Goal: Information Seeking & Learning: Learn about a topic

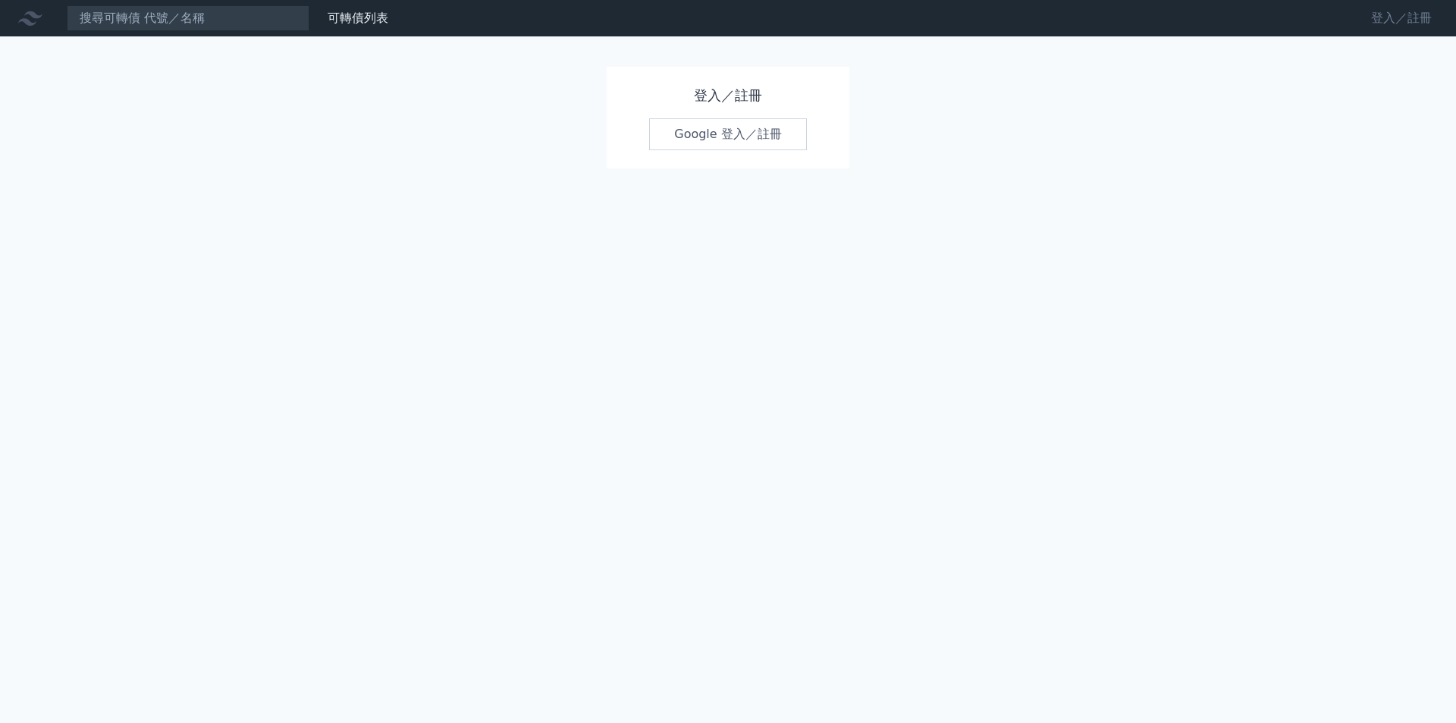
click at [1407, 19] on link "登入／註冊" at bounding box center [1401, 18] width 85 height 24
click at [736, 138] on link "Google 登入／註冊" at bounding box center [728, 134] width 158 height 32
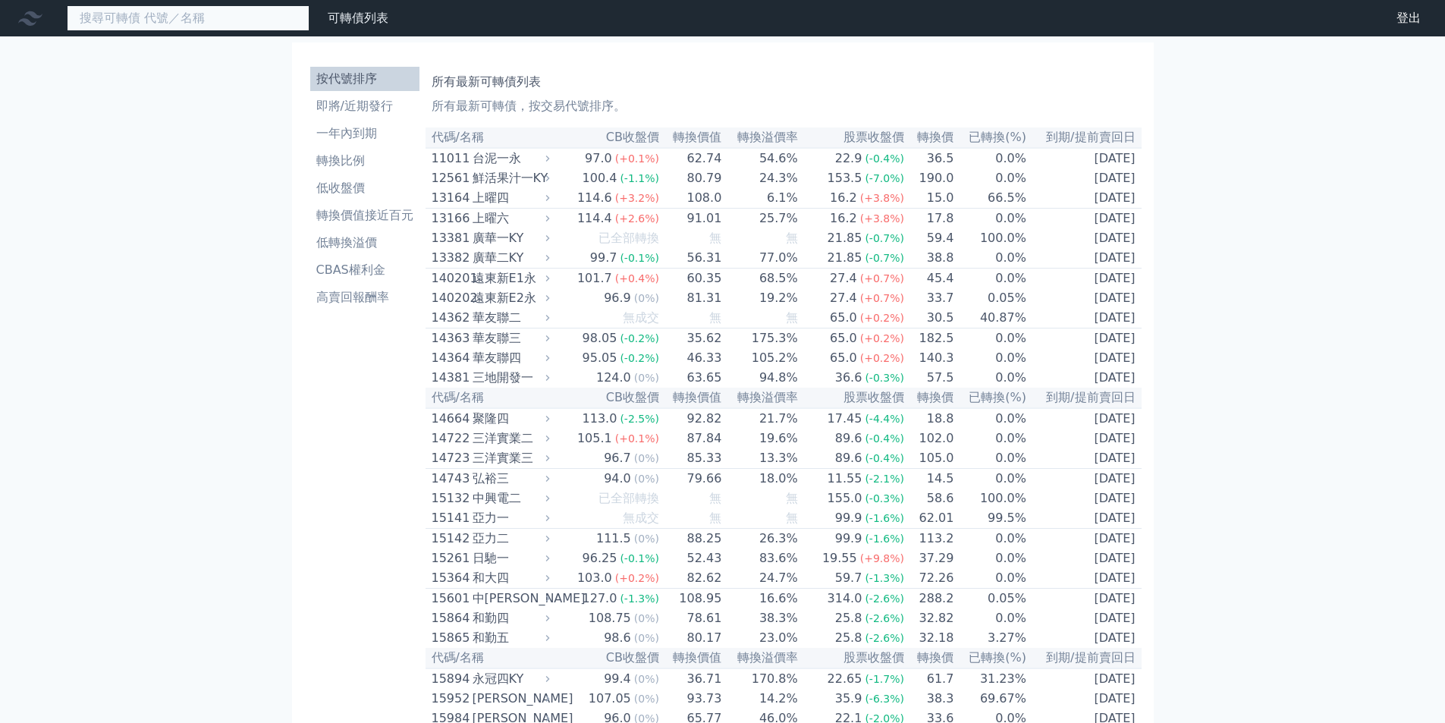
click at [224, 20] on input at bounding box center [188, 18] width 243 height 26
paste input "訊芯-[GEOGRAPHIC_DATA]"
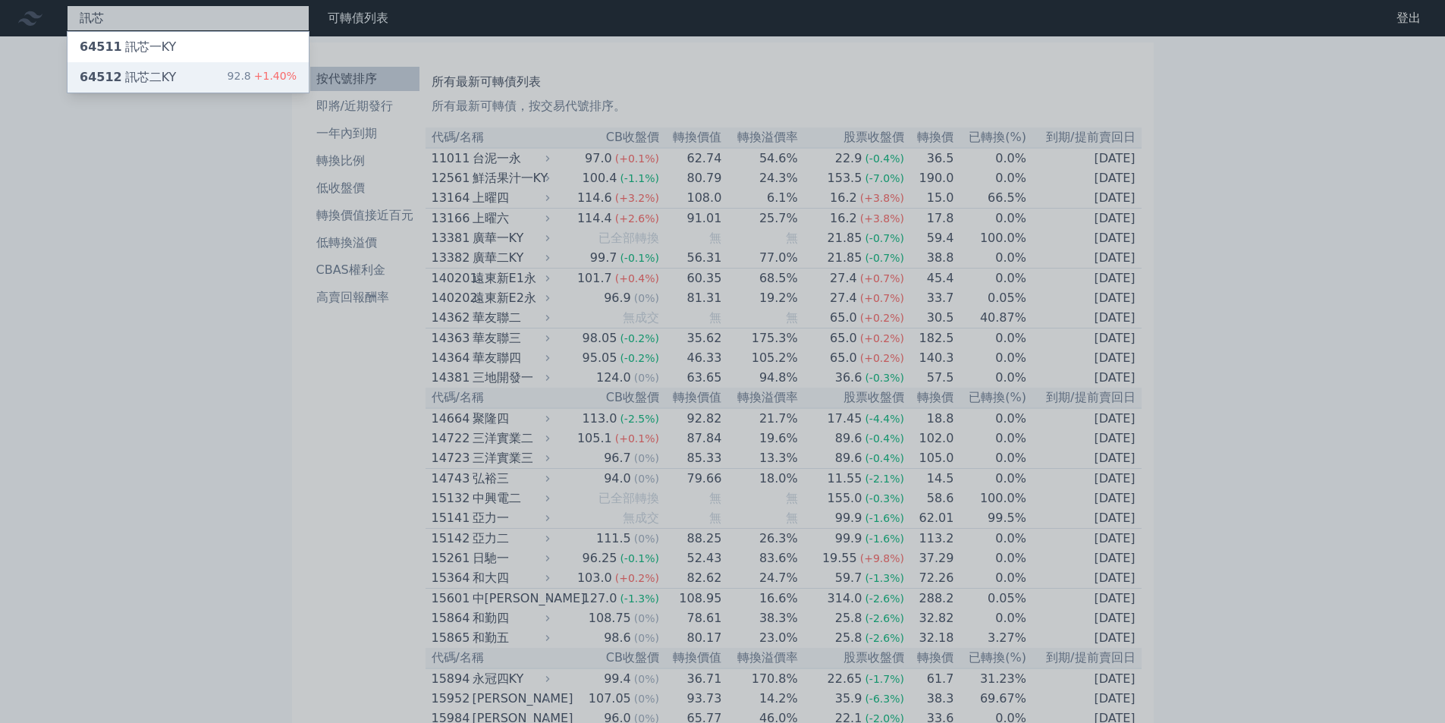
type input "訊芯"
click at [209, 75] on div "64512 訊芯二KY 92.8 +1.40%" at bounding box center [187, 77] width 241 height 30
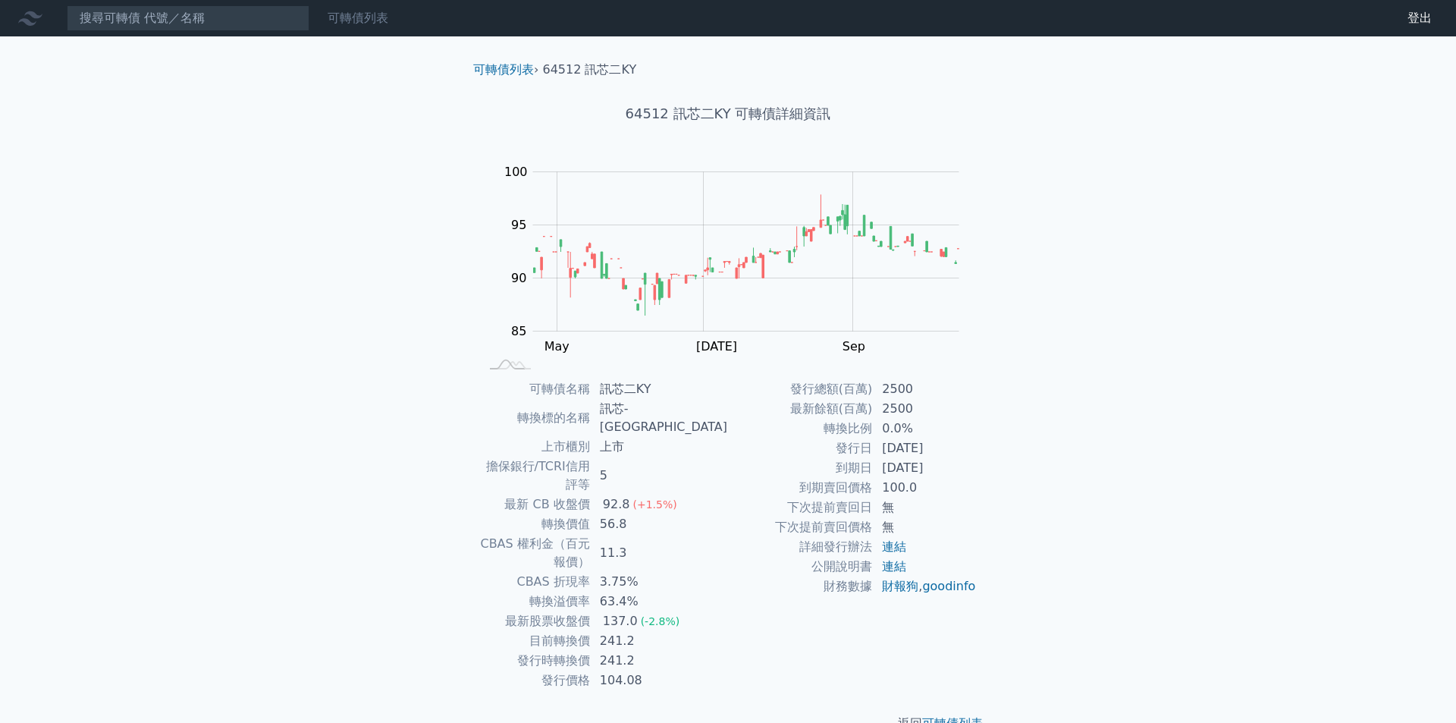
click at [349, 17] on link "可轉債列表" at bounding box center [358, 18] width 61 height 14
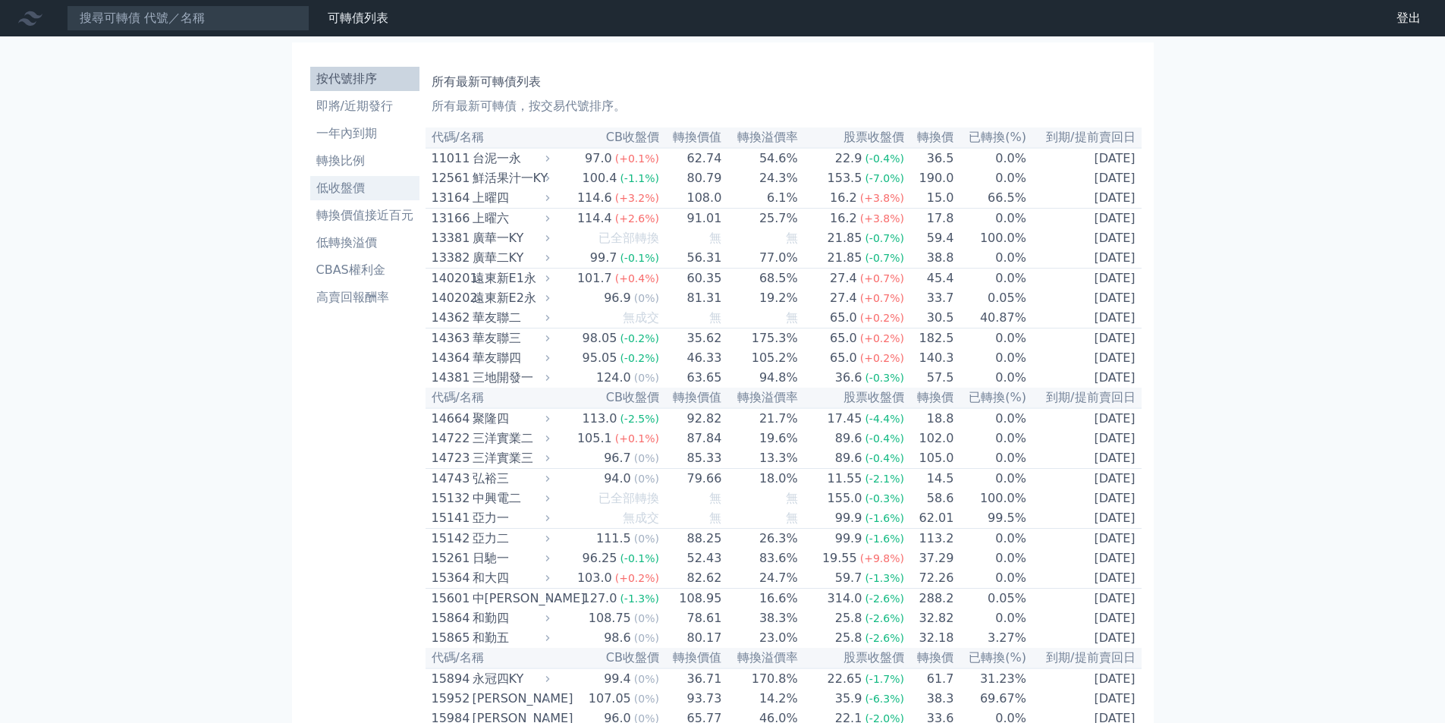
click at [346, 192] on li "低收盤價" at bounding box center [364, 188] width 109 height 18
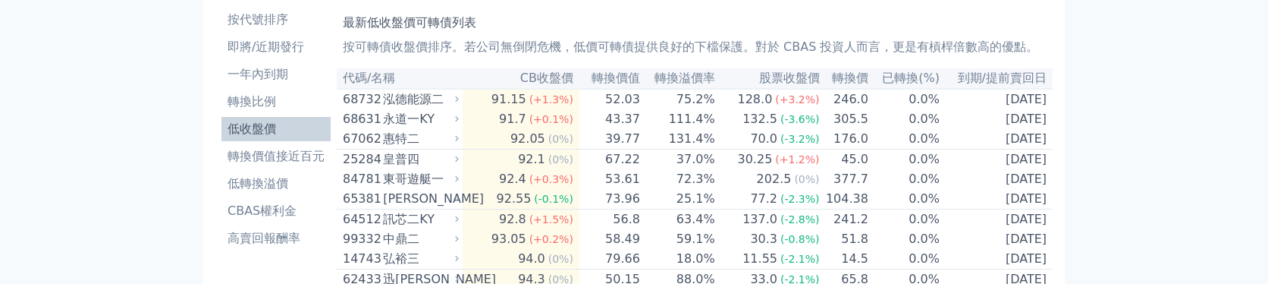
scroll to position [76, 0]
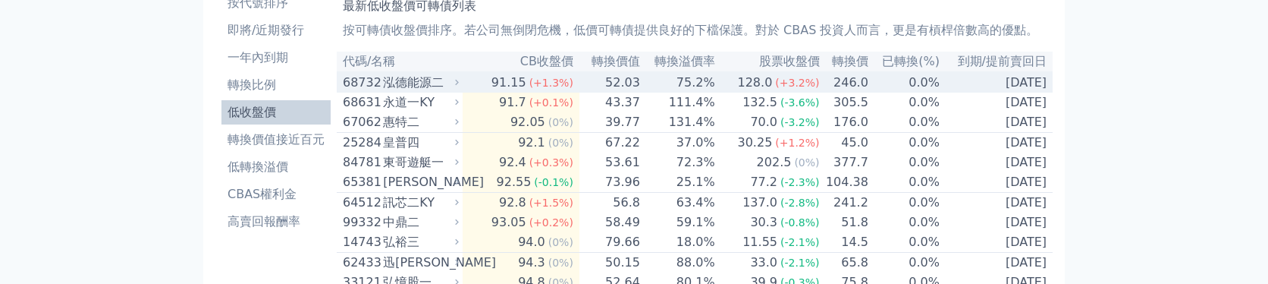
click at [444, 86] on div "泓德能源二" at bounding box center [419, 83] width 73 height 18
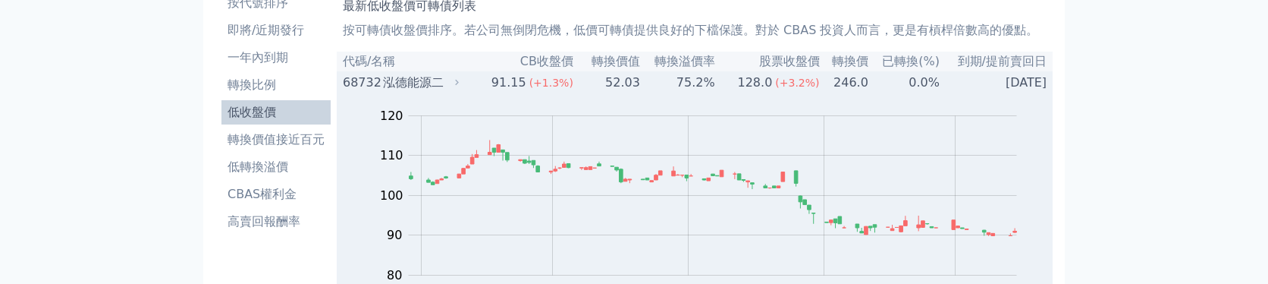
click at [422, 82] on div "泓德能源二" at bounding box center [419, 83] width 73 height 18
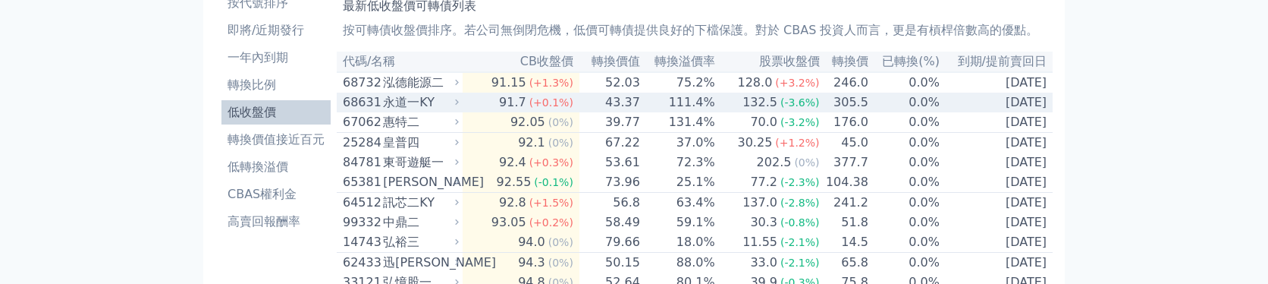
click at [786, 105] on span "(-3.6%)" at bounding box center [799, 102] width 39 height 12
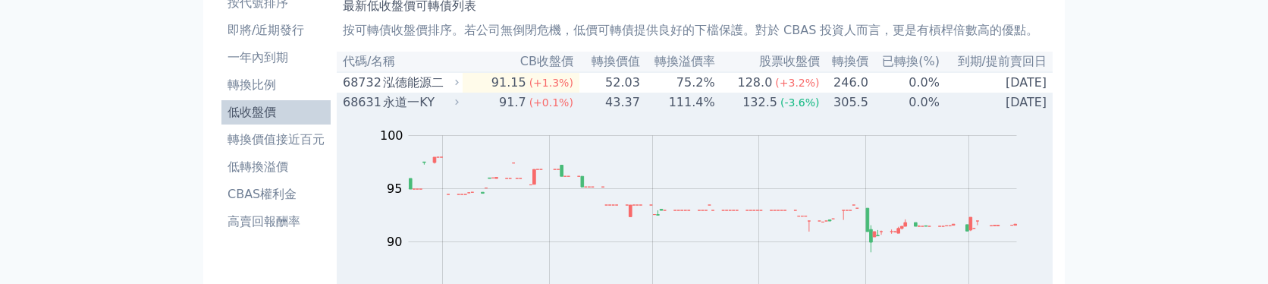
click at [786, 105] on span "(-3.6%)" at bounding box center [799, 102] width 39 height 12
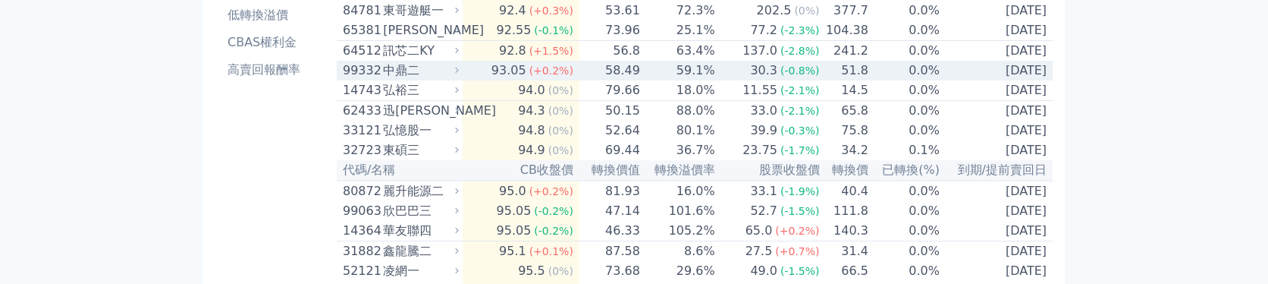
scroll to position [303, 0]
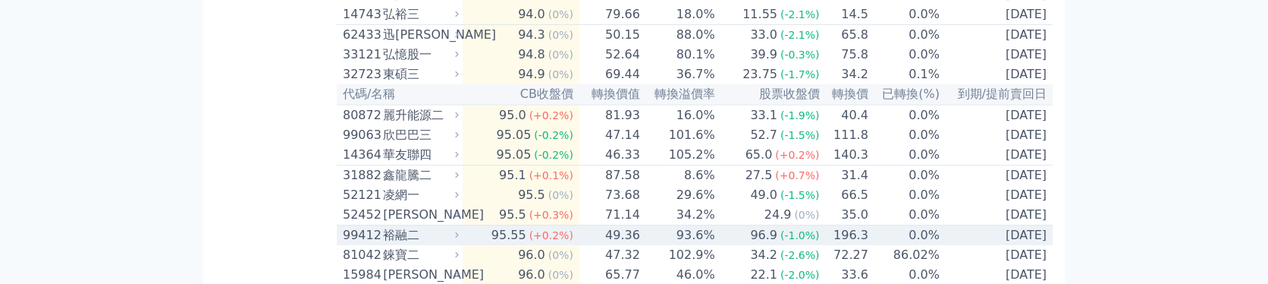
click at [714, 246] on td "93.6%" at bounding box center [678, 235] width 75 height 20
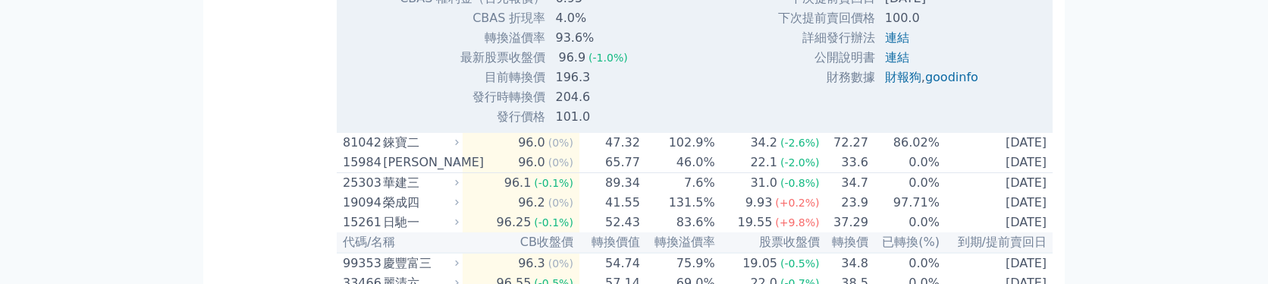
scroll to position [986, 0]
